Goal: Task Accomplishment & Management: Complete application form

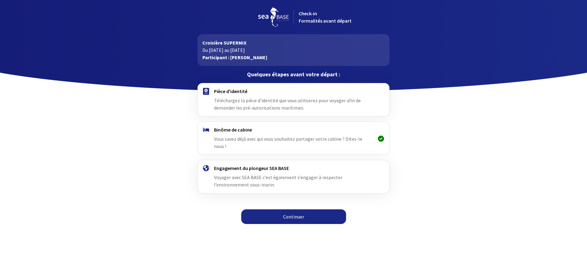
click at [286, 100] on span "Téléchargez la pièce d'identité que vous utiliserez pour voyager afin de demand…" at bounding box center [287, 104] width 147 height 13
click at [237, 90] on h4 "Pièce d'identité" at bounding box center [293, 91] width 159 height 6
click at [300, 211] on link "Continuer" at bounding box center [293, 217] width 105 height 15
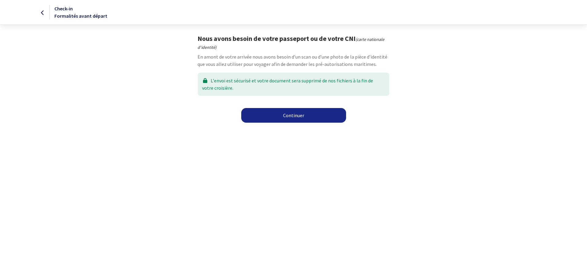
click at [281, 118] on link "Continuer" at bounding box center [293, 115] width 105 height 15
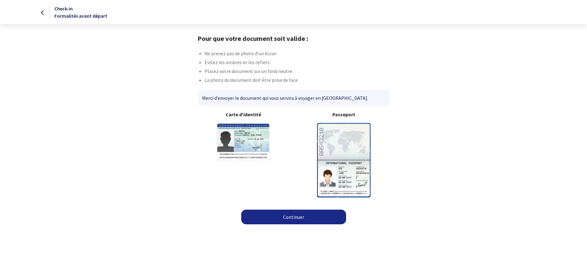
click at [296, 219] on link "Continuer" at bounding box center [293, 217] width 105 height 15
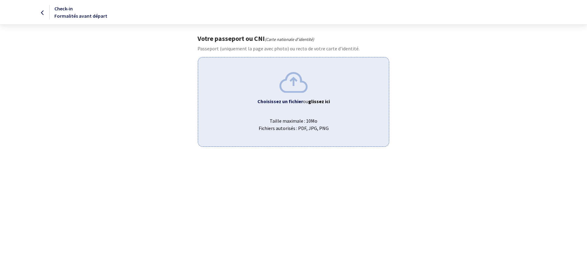
click at [294, 87] on img at bounding box center [293, 82] width 28 height 20
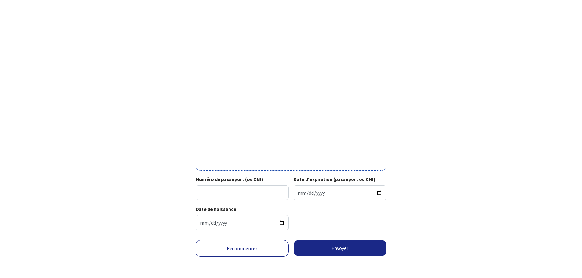
scroll to position [134, 0]
click at [254, 246] on link "Recommencer" at bounding box center [242, 248] width 93 height 17
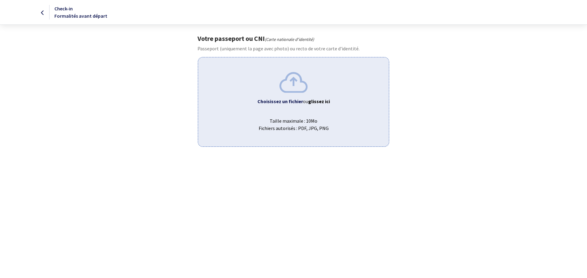
click at [297, 86] on img at bounding box center [293, 82] width 28 height 20
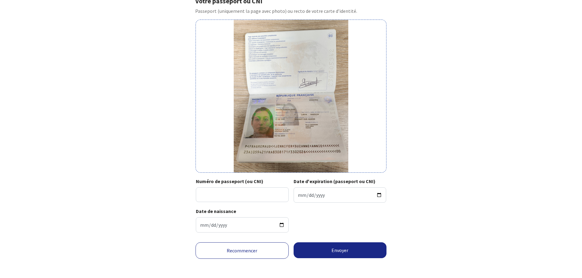
scroll to position [40, 0]
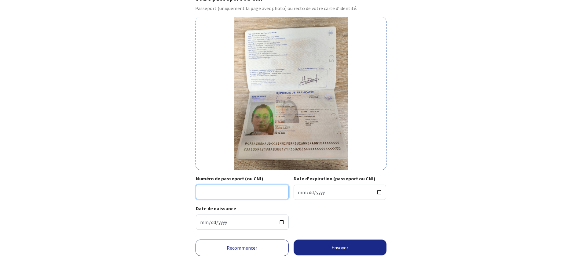
click at [238, 193] on input "Numéro de passeport (ou CNI)" at bounding box center [242, 192] width 93 height 15
click at [323, 105] on img at bounding box center [291, 93] width 115 height 153
click at [252, 193] on input "Numéro de passeport (ou CNI)" at bounding box center [242, 192] width 93 height 15
click at [255, 193] on input "Numéro de passeport (ou CNI)" at bounding box center [242, 192] width 93 height 15
click at [335, 193] on input "Date d'expiration (passeport ou CNI)" at bounding box center [340, 192] width 93 height 15
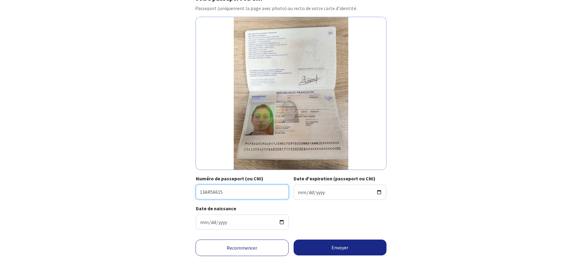
drag, startPoint x: 235, startPoint y: 192, endPoint x: 164, endPoint y: 189, distance: 71.0
click at [176, 188] on div "Votre passeport ou CNI Passeport (uniquement la page avec photo) ou recto de vo…" at bounding box center [291, 114] width 345 height 241
type input "23AI05942"
click at [317, 194] on input "Date d'expiration (passeport ou CNI)" at bounding box center [340, 192] width 93 height 15
click at [298, 192] on input "Date d'expiration (passeport ou CNI)" at bounding box center [340, 192] width 93 height 15
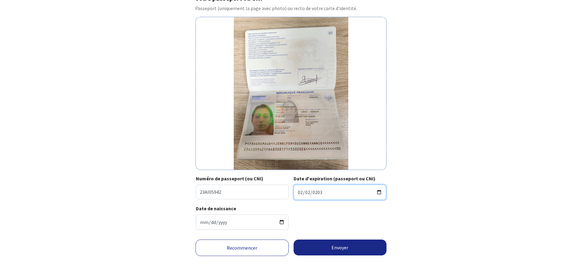
type input "2033-02-02"
click at [318, 250] on button "Envoyer" at bounding box center [340, 248] width 93 height 16
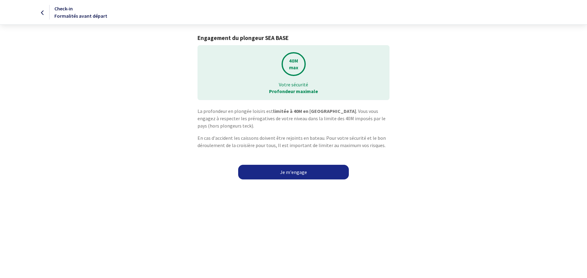
click at [303, 176] on link "Je m'engage" at bounding box center [293, 172] width 111 height 15
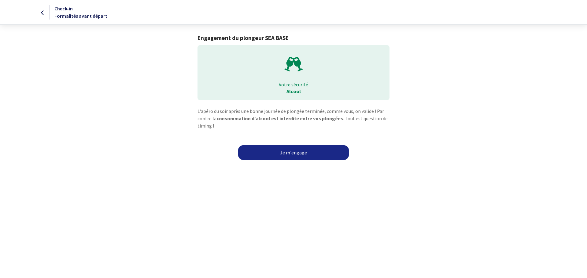
click at [308, 154] on link "Je m'engage" at bounding box center [293, 152] width 111 height 15
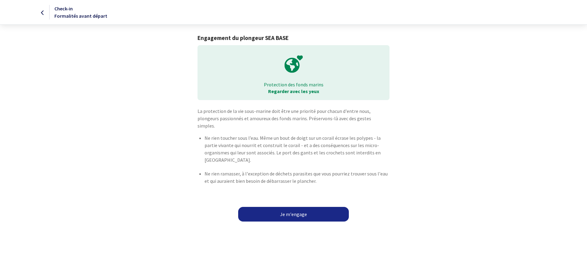
click at [314, 208] on link "Je m'engage" at bounding box center [293, 214] width 111 height 15
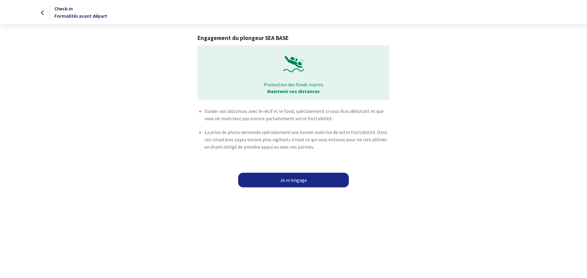
click at [309, 184] on link "Je m'engage" at bounding box center [293, 180] width 111 height 15
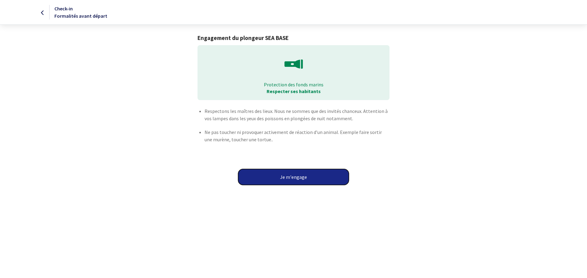
click at [309, 178] on button "Je m'engage" at bounding box center [293, 177] width 111 height 16
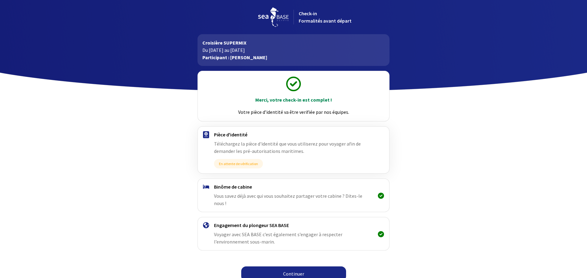
click at [300, 269] on link "Continuer" at bounding box center [293, 274] width 105 height 15
click at [296, 269] on link "Continuer" at bounding box center [293, 274] width 105 height 15
click at [284, 267] on link "Continuer" at bounding box center [293, 274] width 105 height 15
